Goal: Transaction & Acquisition: Purchase product/service

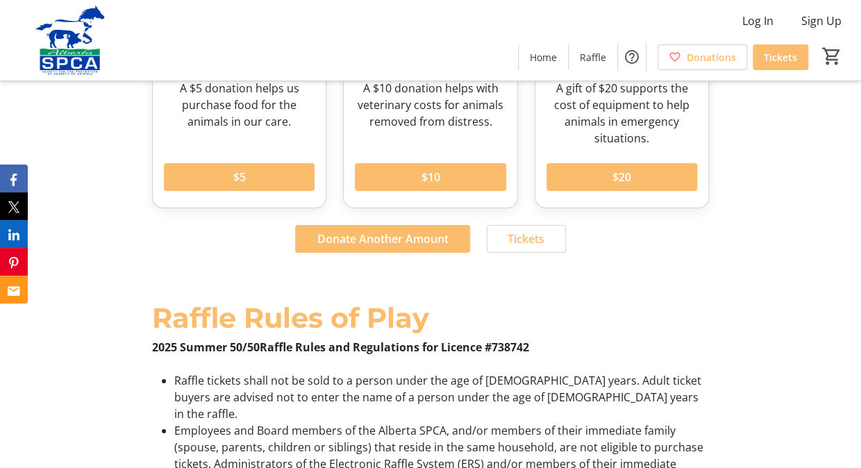
scroll to position [1772, 0]
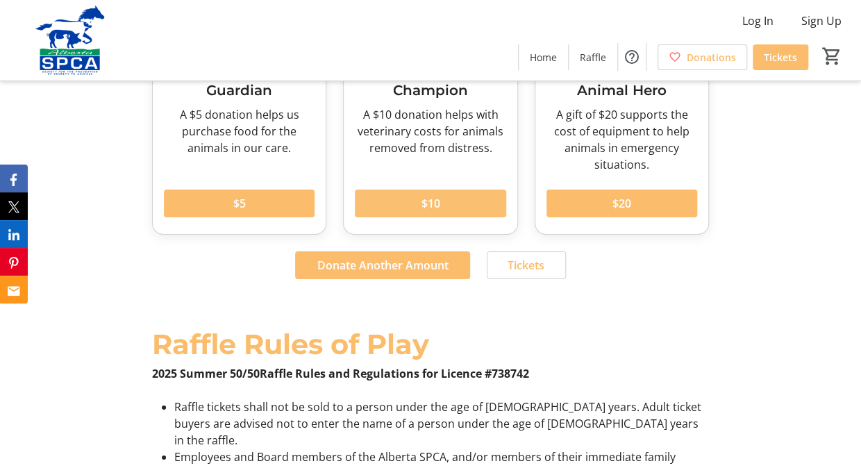
click at [433, 212] on span "$10" at bounding box center [430, 203] width 19 height 17
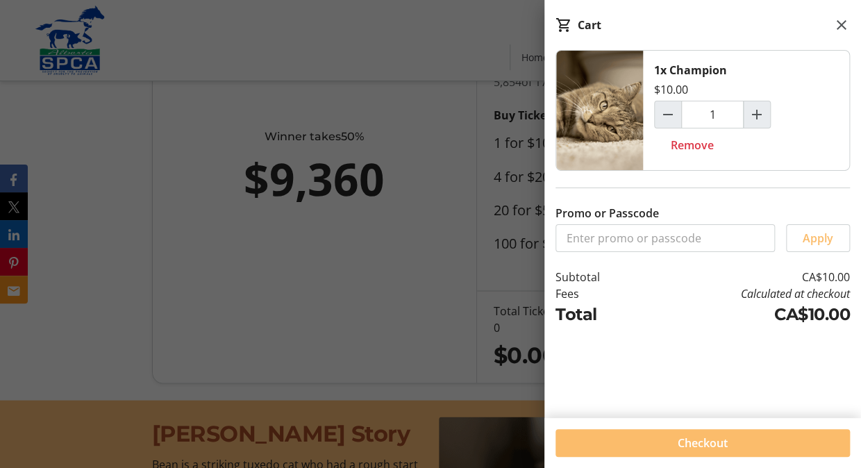
scroll to position [805, 0]
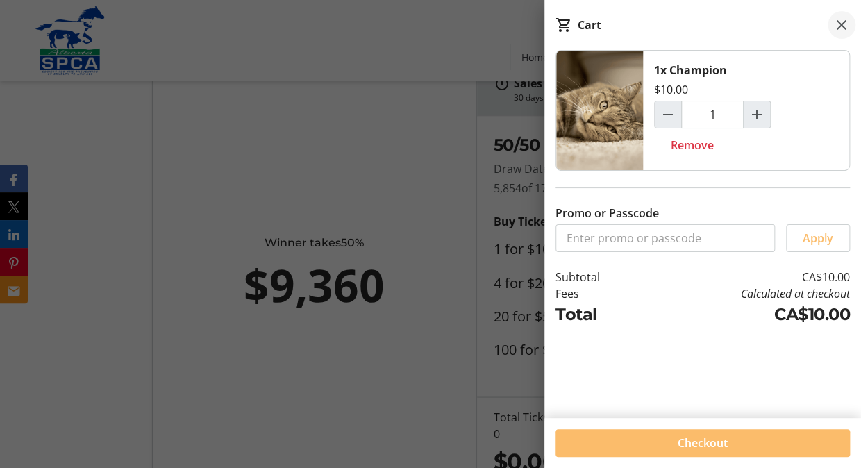
click at [845, 25] on mat-icon at bounding box center [841, 25] width 17 height 17
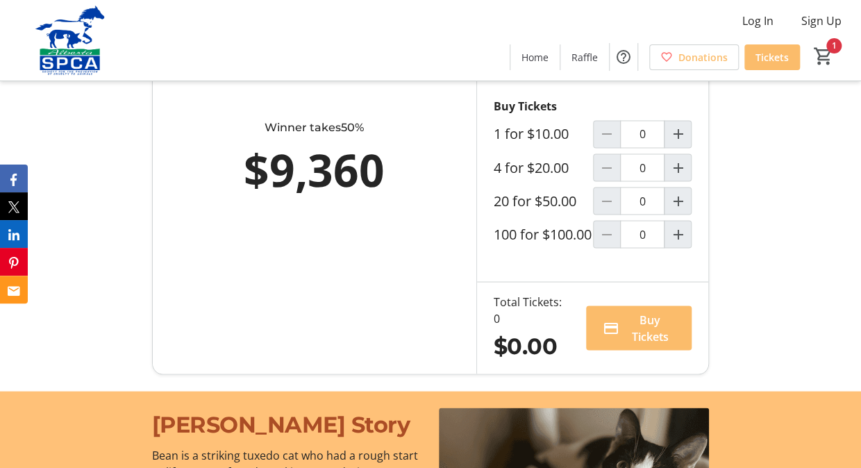
scroll to position [872, 0]
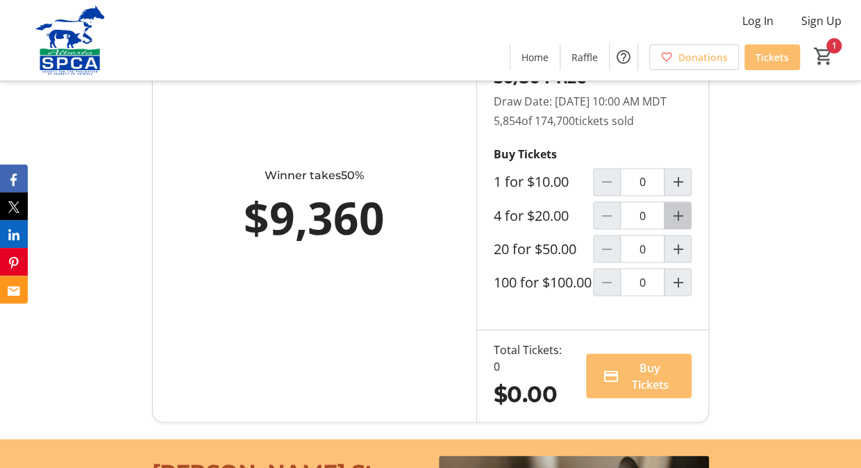
click at [678, 224] on mat-icon "Increment by one" at bounding box center [678, 215] width 17 height 17
click at [676, 224] on mat-icon "Increment by one" at bounding box center [678, 215] width 17 height 17
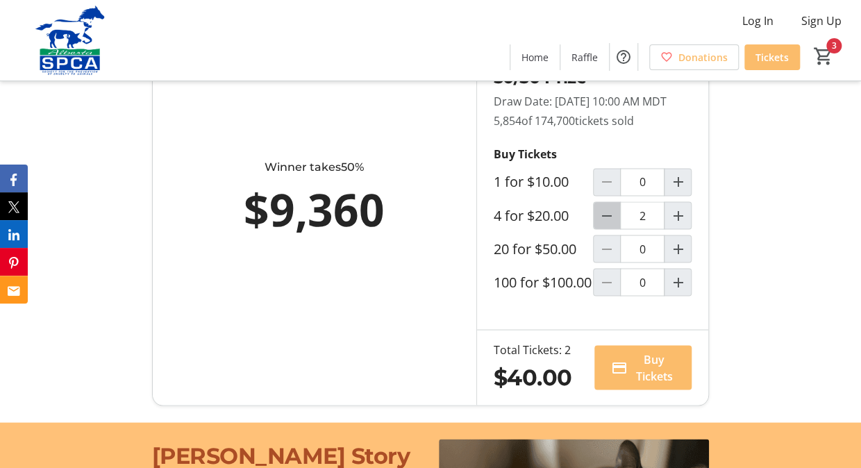
click at [610, 224] on mat-icon "Decrement by one" at bounding box center [607, 215] width 17 height 17
type input "1"
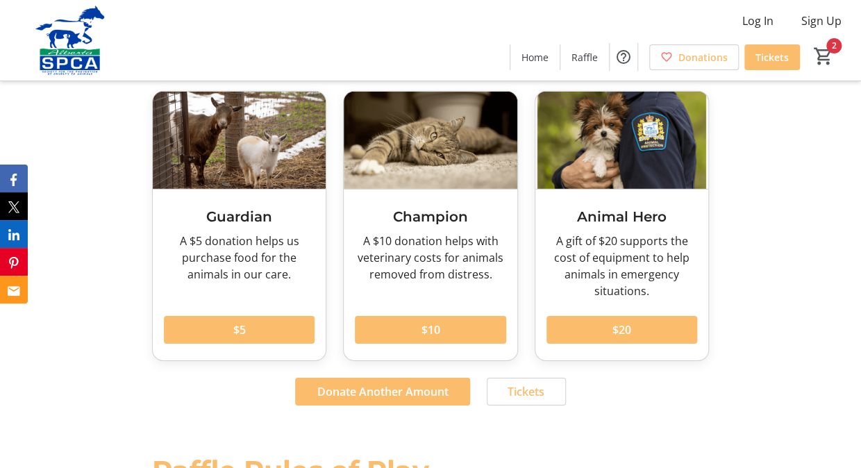
scroll to position [1672, 0]
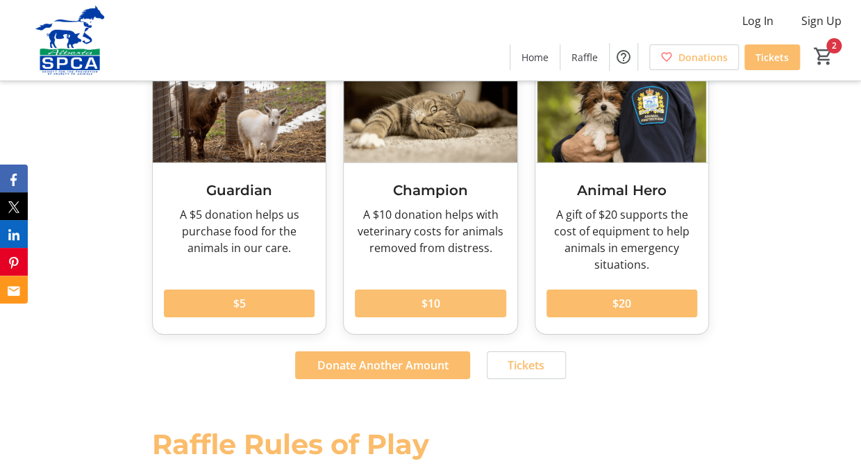
click at [417, 320] on span at bounding box center [430, 303] width 151 height 33
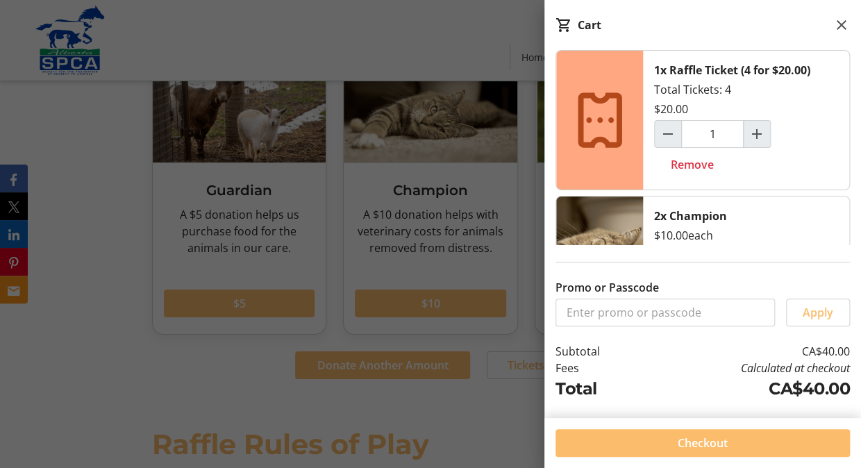
click at [766, 232] on div "2x Champion $10.00 each 2 Remove" at bounding box center [746, 256] width 206 height 119
click at [841, 21] on mat-icon at bounding box center [841, 25] width 17 height 17
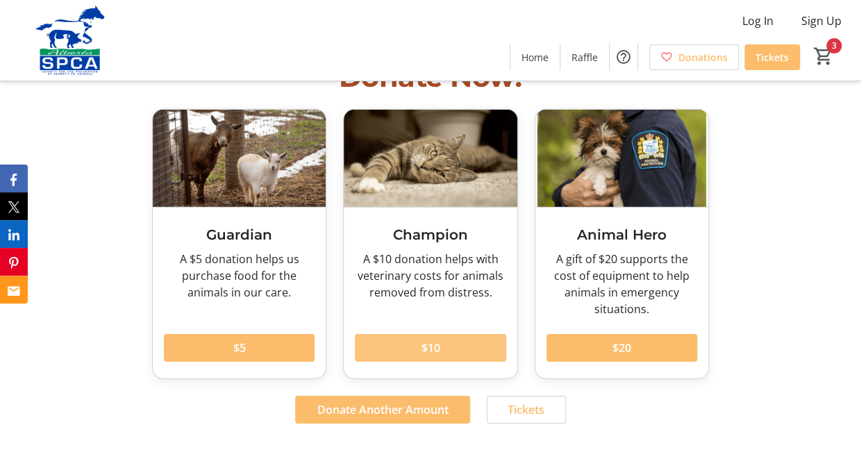
scroll to position [1696, 0]
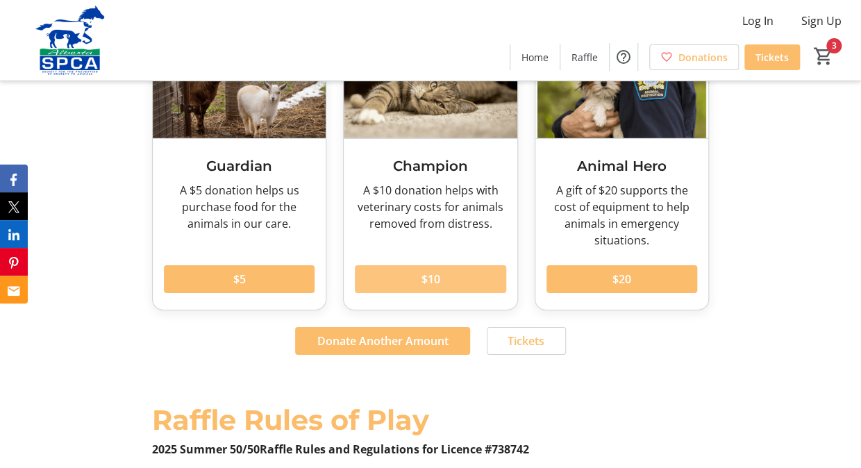
click at [444, 296] on span at bounding box center [430, 279] width 151 height 33
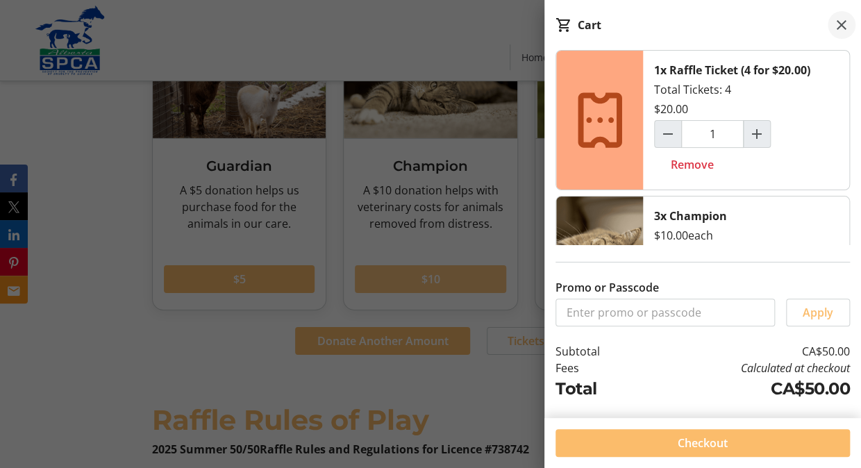
click at [834, 23] on mat-icon at bounding box center [841, 25] width 17 height 17
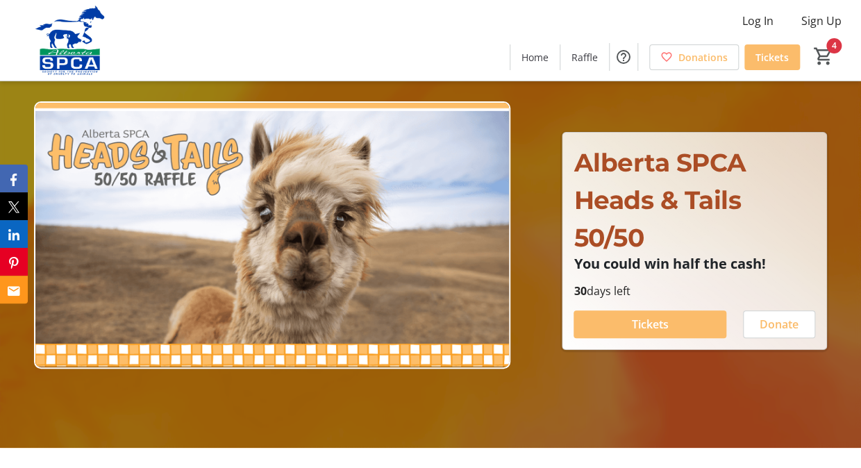
scroll to position [0, 0]
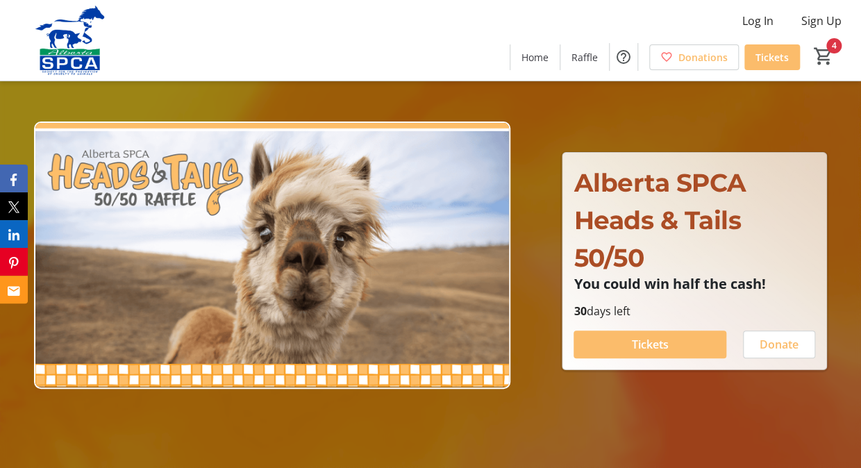
click at [822, 58] on mat-icon "4" at bounding box center [823, 56] width 21 height 21
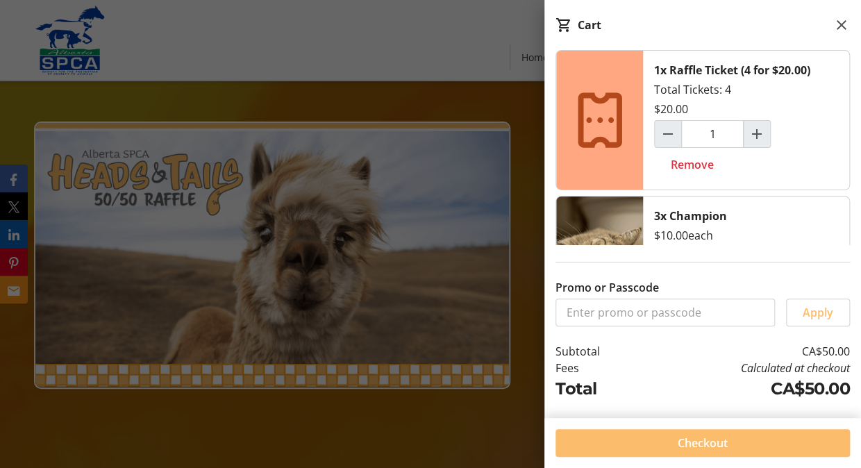
scroll to position [27, 0]
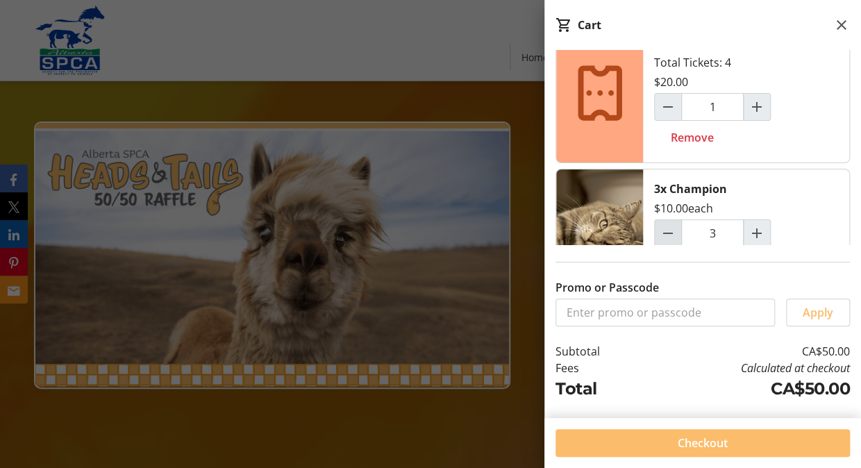
click at [670, 231] on mat-icon "Decrement by one" at bounding box center [668, 233] width 17 height 17
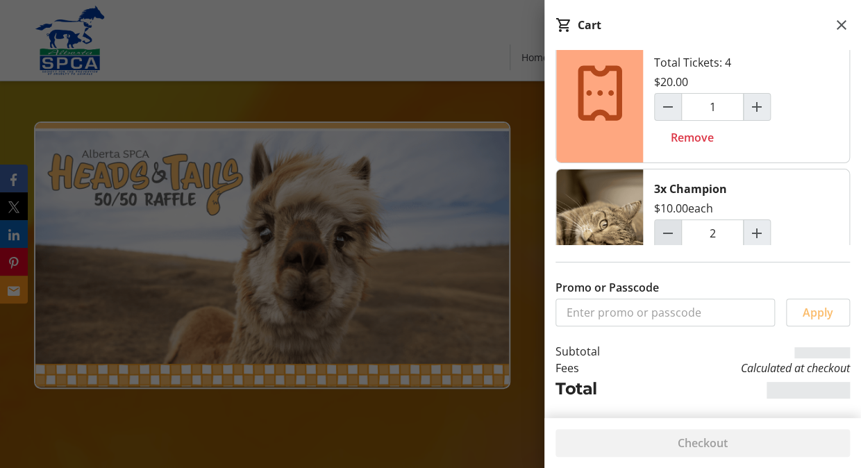
click at [668, 230] on mat-icon "Decrement by one" at bounding box center [668, 233] width 17 height 17
type input "1"
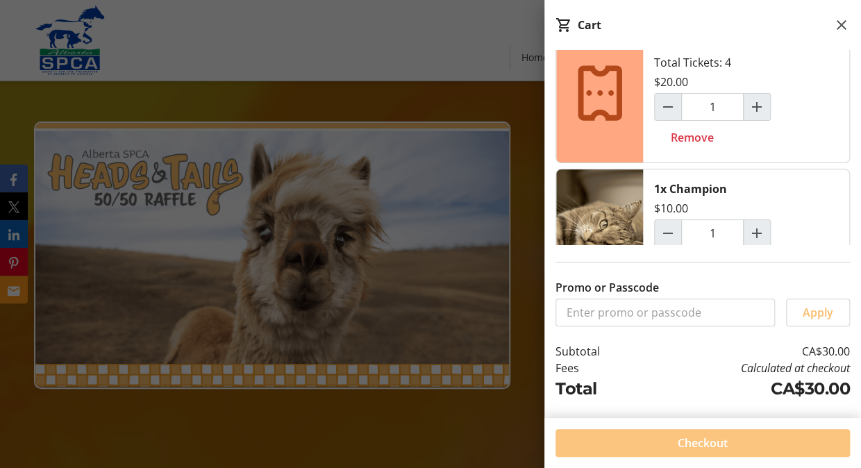
click at [695, 441] on span "Checkout" at bounding box center [703, 443] width 50 height 17
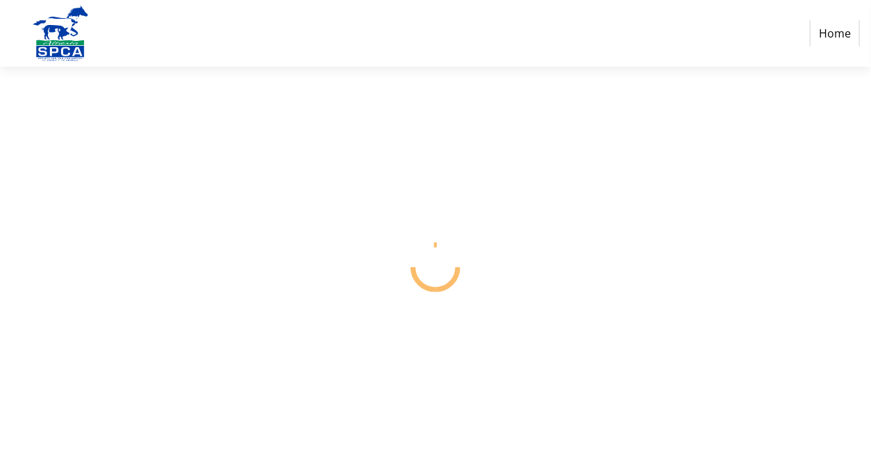
select select "CA"
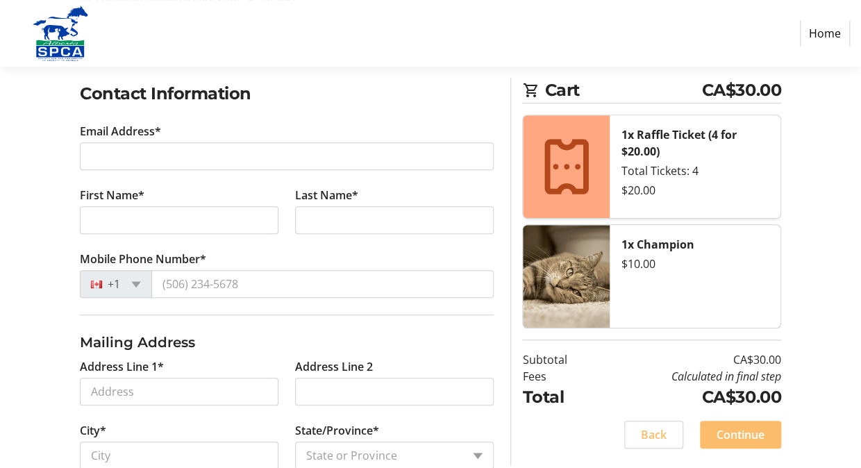
scroll to position [231, 0]
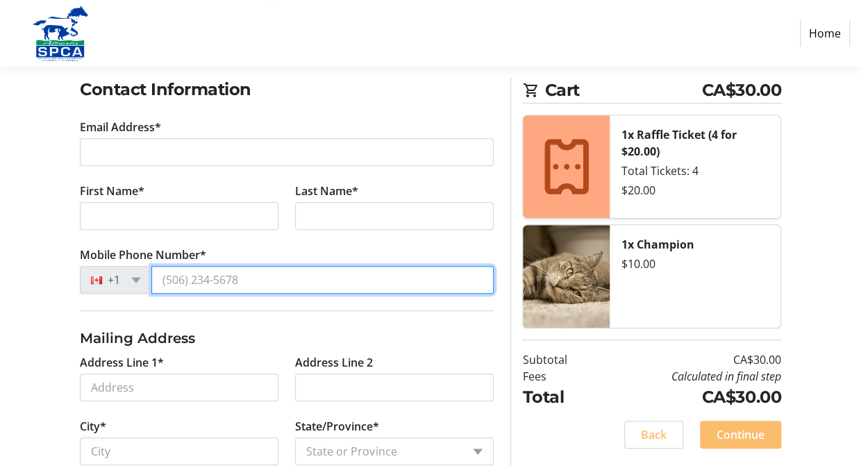
click at [247, 278] on input "Mobile Phone Number*" at bounding box center [322, 280] width 342 height 28
click at [244, 280] on input "Mobile Phone Number*" at bounding box center [322, 280] width 342 height 28
click at [240, 277] on input "Mobile Phone Number*" at bounding box center [322, 280] width 342 height 28
click at [239, 277] on input "Mobile Phone Number*" at bounding box center [322, 280] width 342 height 28
type input "[PHONE_NUMBER]"
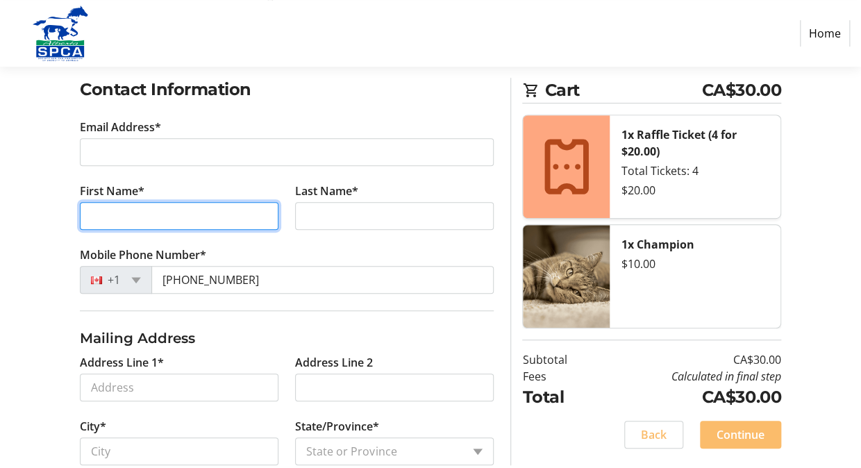
click at [103, 211] on input "First Name*" at bounding box center [179, 216] width 199 height 28
type input "Beverley"
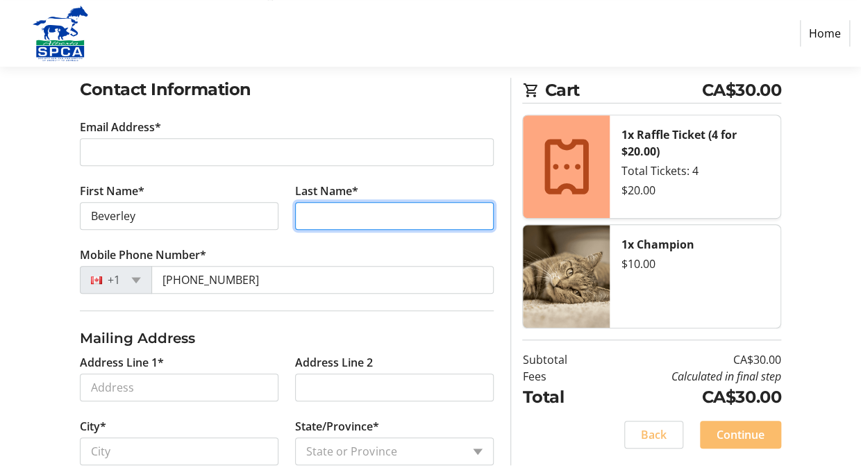
click at [310, 217] on input "Last Name*" at bounding box center [394, 216] width 199 height 28
type input "[PERSON_NAME]"
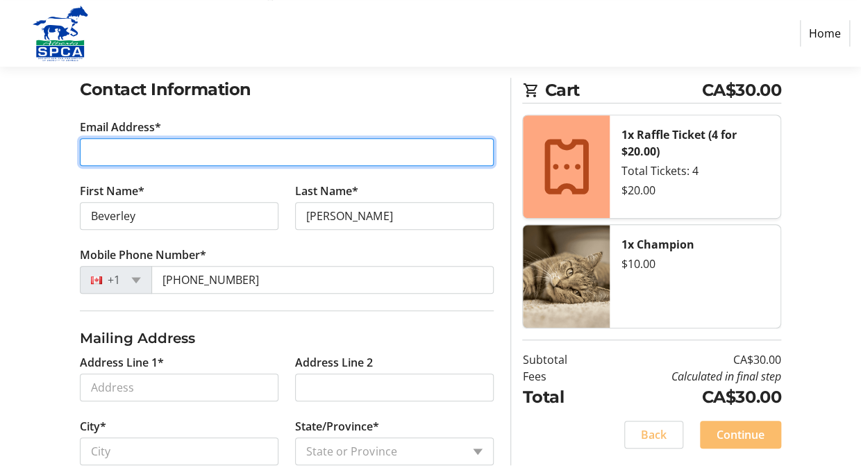
click at [117, 149] on input "Email Address*" at bounding box center [287, 152] width 414 height 28
type input "[EMAIL_ADDRESS][DOMAIN_NAME]"
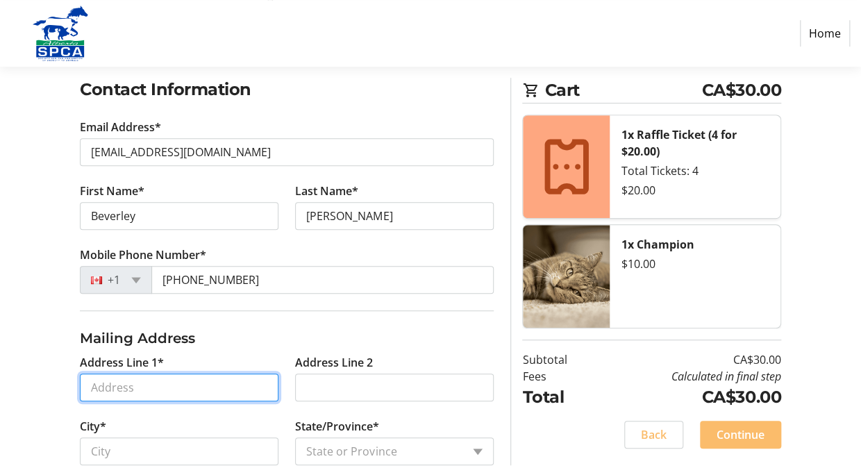
click at [97, 385] on input "Address Line 1*" at bounding box center [179, 388] width 199 height 28
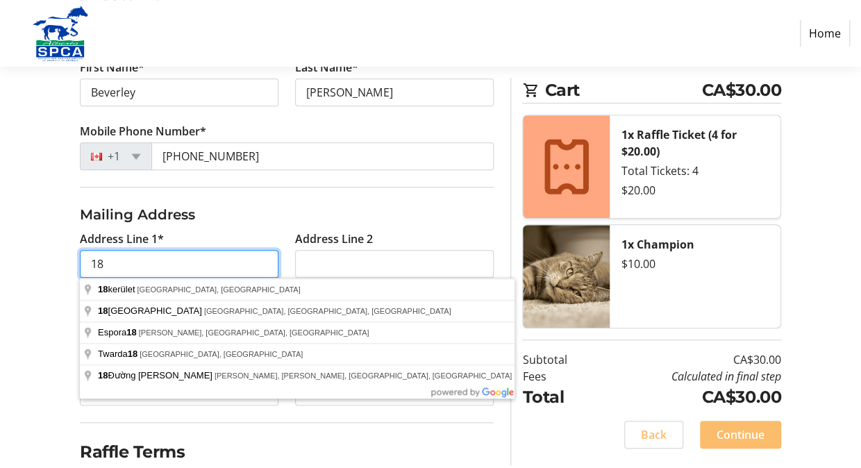
scroll to position [374, 0]
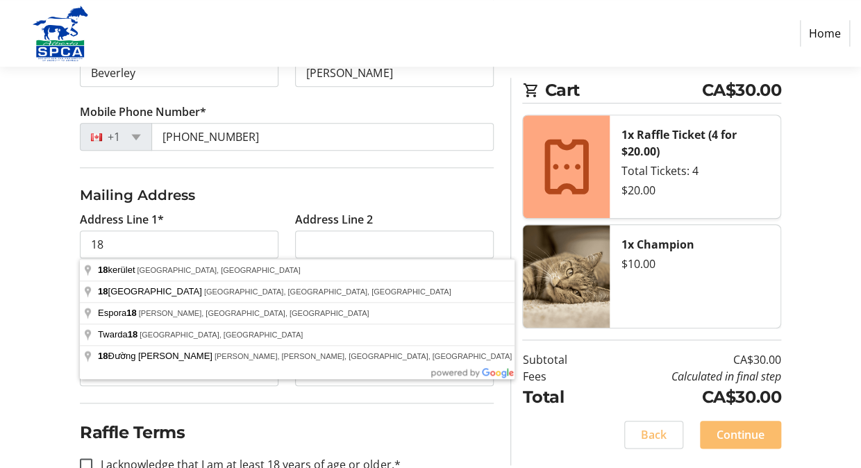
click at [236, 430] on h2 "Raffle Terms" at bounding box center [287, 432] width 414 height 25
click at [129, 239] on input "18" at bounding box center [179, 245] width 199 height 28
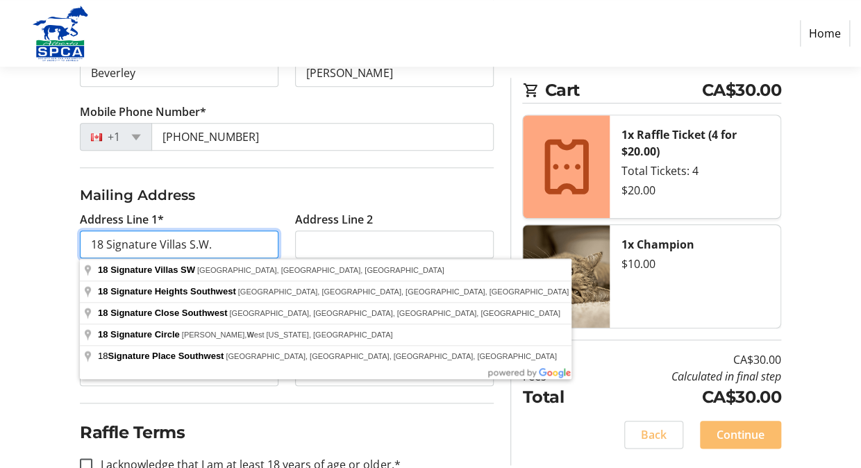
type input "18 Signature Villas S.W."
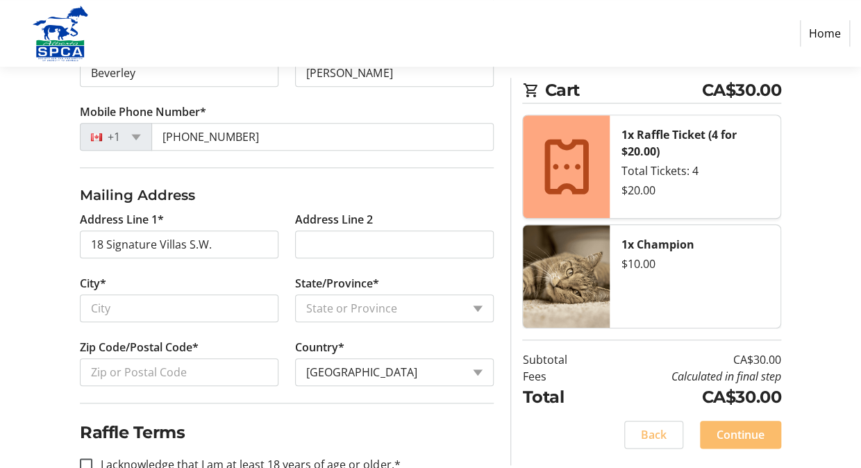
click at [390, 445] on fieldset "Raffle Terms I acknowledge that I am at least 18 years of age or older.*" at bounding box center [287, 446] width 414 height 87
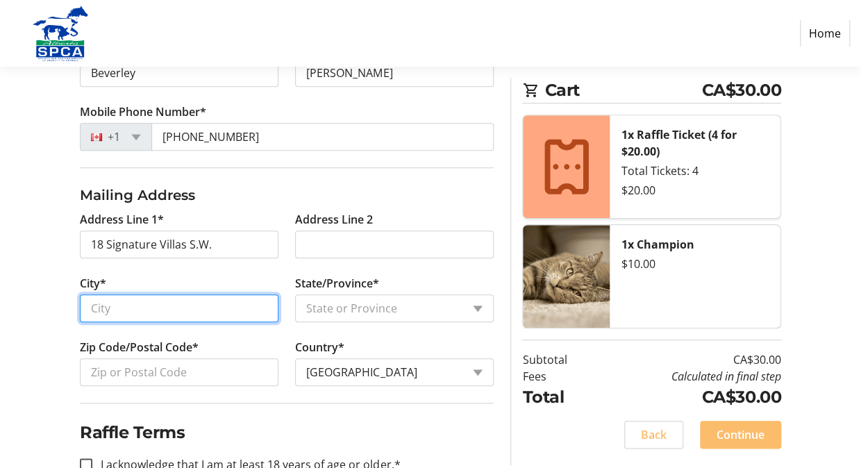
click at [107, 304] on input "City*" at bounding box center [179, 308] width 199 height 28
type input "[GEOGRAPHIC_DATA]"
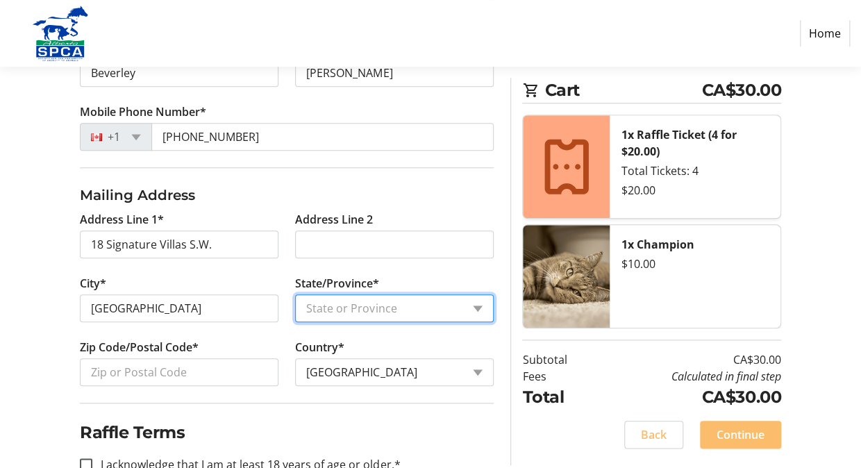
click at [478, 306] on select "State or Province State or Province [GEOGRAPHIC_DATA] [GEOGRAPHIC_DATA] [GEOGRA…" at bounding box center [394, 308] width 199 height 28
select select "AB"
click at [295, 294] on select "State or Province State or Province [GEOGRAPHIC_DATA] [GEOGRAPHIC_DATA] [GEOGRA…" at bounding box center [394, 308] width 199 height 28
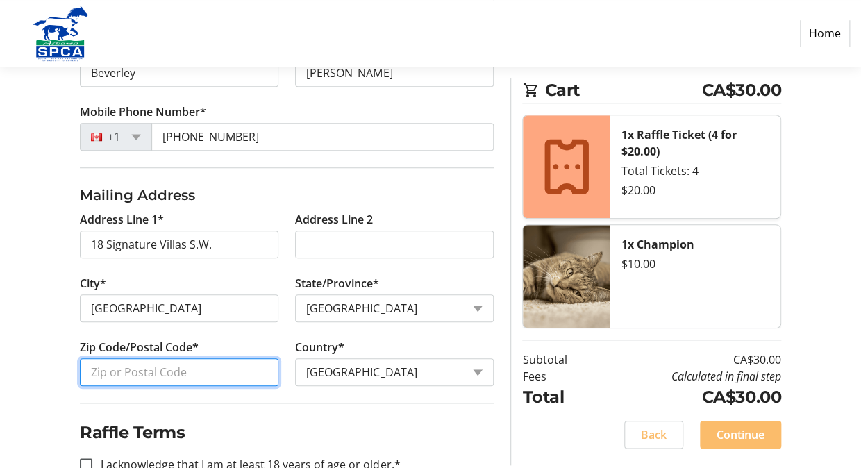
click at [99, 367] on input "Zip Code/Postal Code*" at bounding box center [179, 372] width 199 height 28
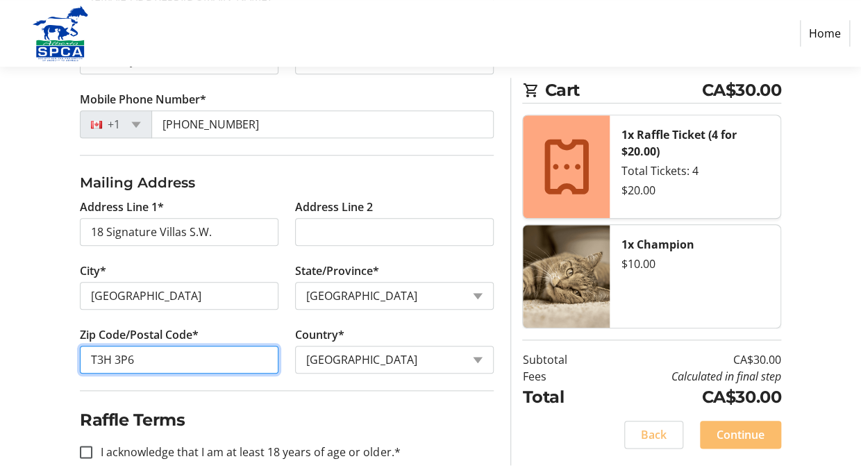
scroll to position [411, 0]
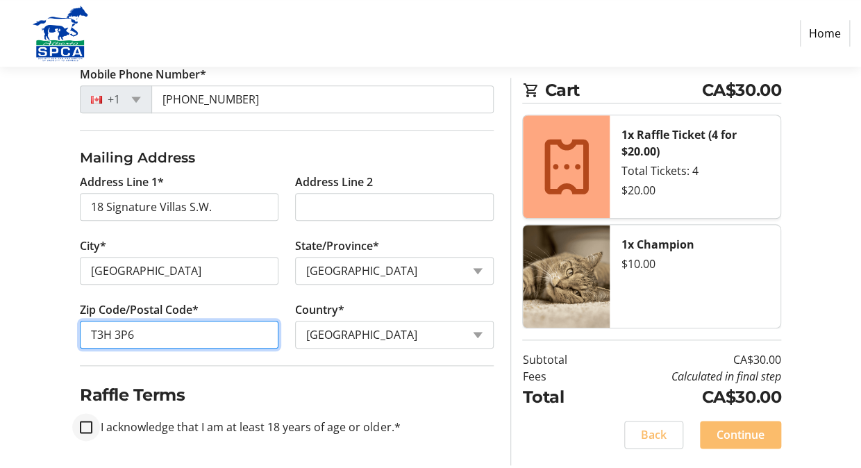
type input "T3H 3P6"
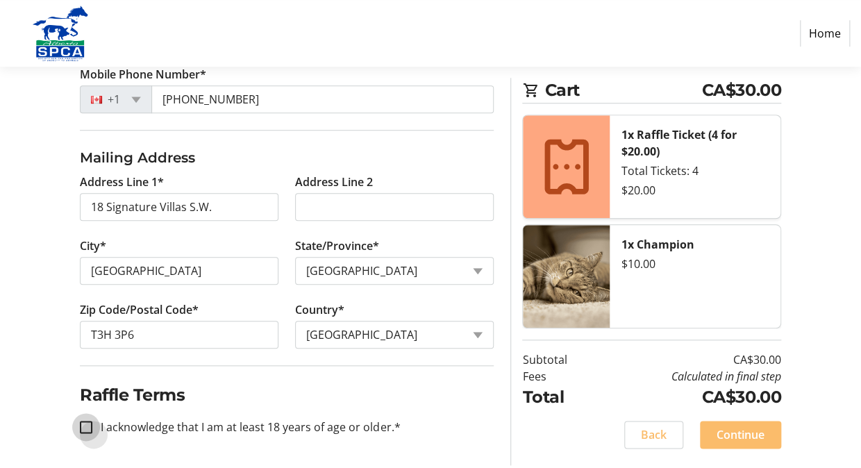
drag, startPoint x: 81, startPoint y: 424, endPoint x: 84, endPoint y: 417, distance: 8.1
click at [82, 424] on input "I acknowledge that I am at least 18 years of age or older.*" at bounding box center [86, 427] width 13 height 13
checkbox input "true"
click at [749, 438] on span "Continue" at bounding box center [741, 434] width 48 height 17
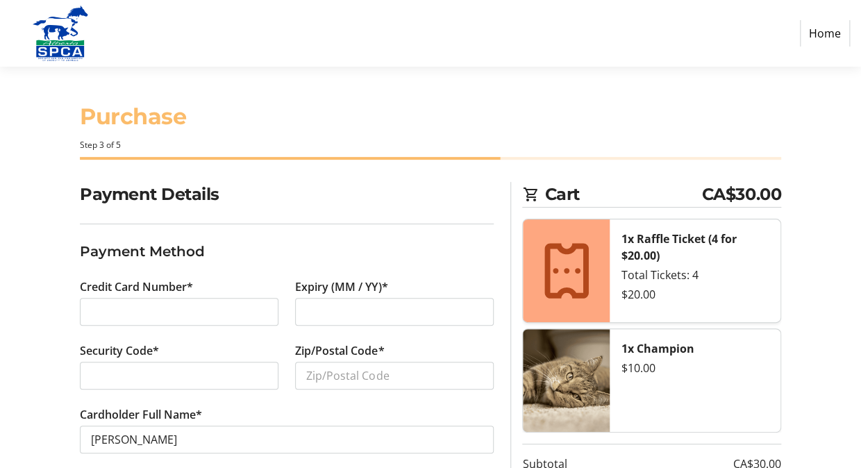
click at [301, 307] on div at bounding box center [394, 312] width 199 height 28
click at [91, 369] on iframe at bounding box center [179, 375] width 176 height 17
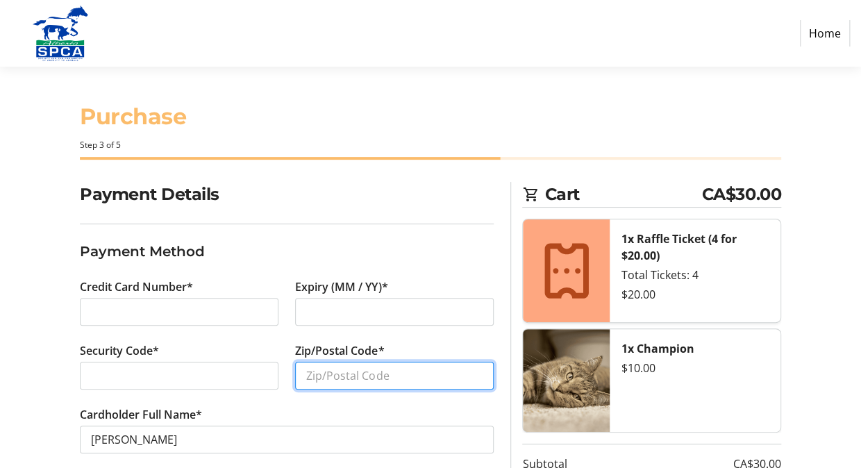
click at [313, 376] on input "Zip/Postal Code*" at bounding box center [394, 376] width 199 height 28
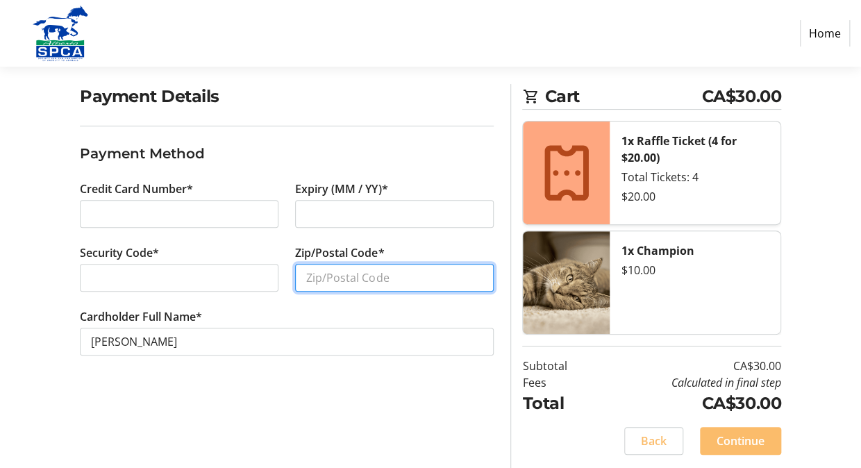
scroll to position [101, 0]
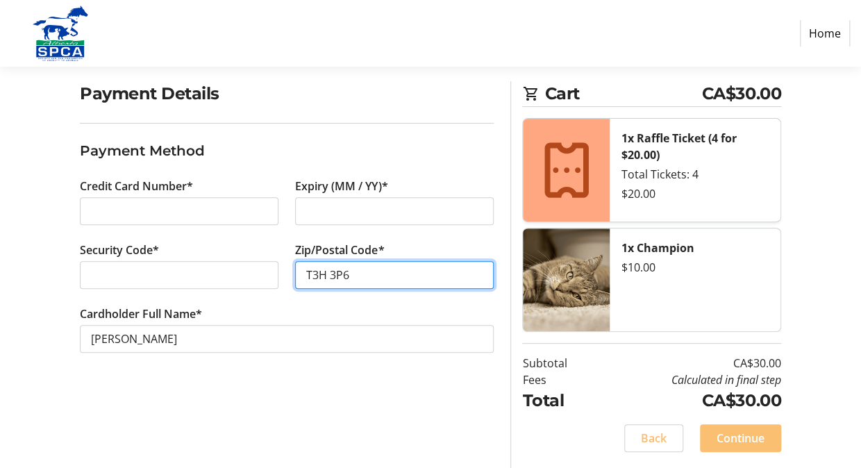
type input "T3H 3P6"
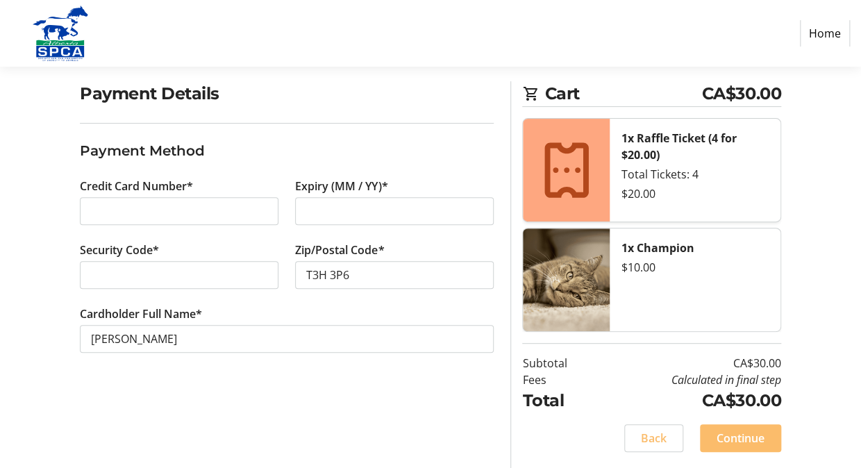
click at [742, 442] on span "Continue" at bounding box center [741, 438] width 48 height 17
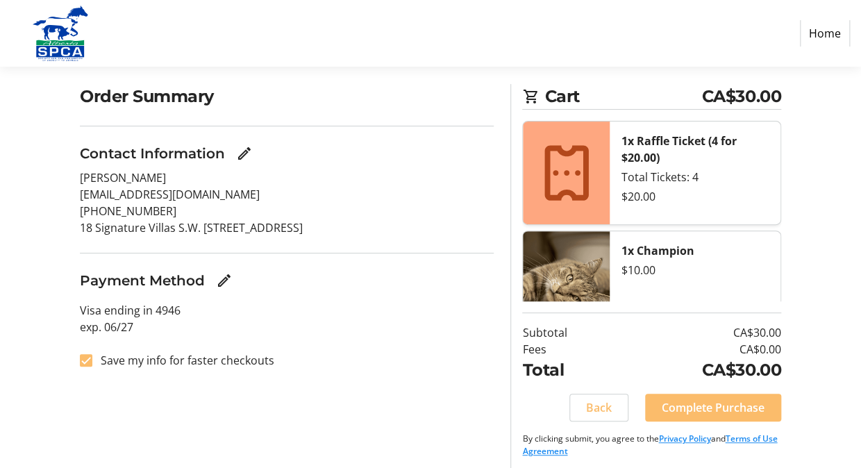
scroll to position [103, 0]
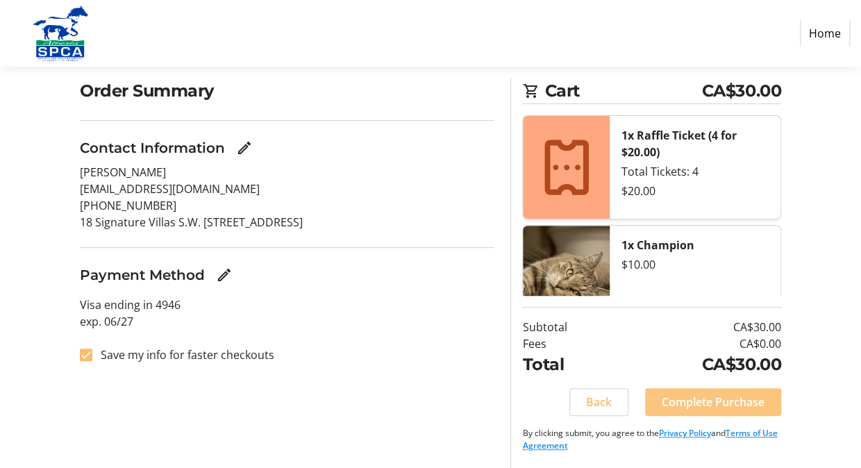
click at [673, 399] on span "Complete Purchase" at bounding box center [713, 402] width 103 height 17
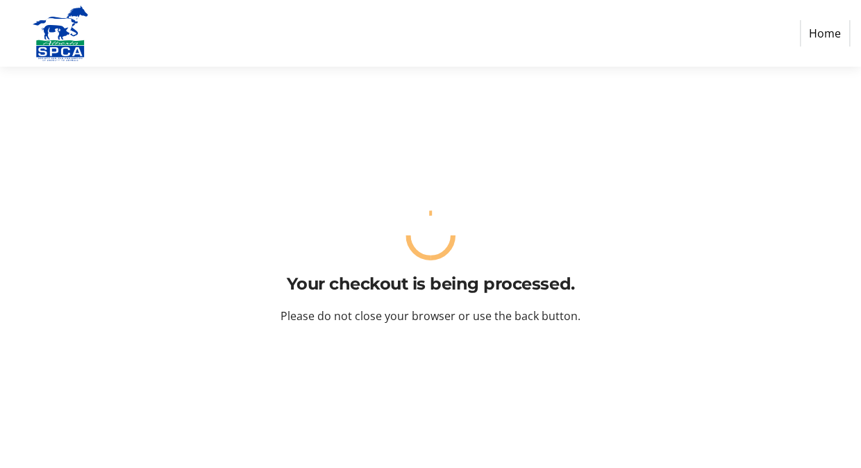
scroll to position [0, 0]
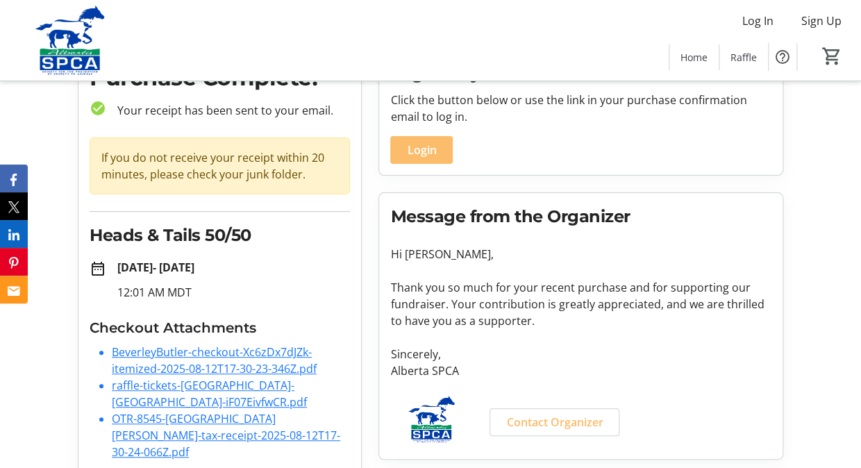
scroll to position [79, 0]
